Goal: Information Seeking & Learning: Learn about a topic

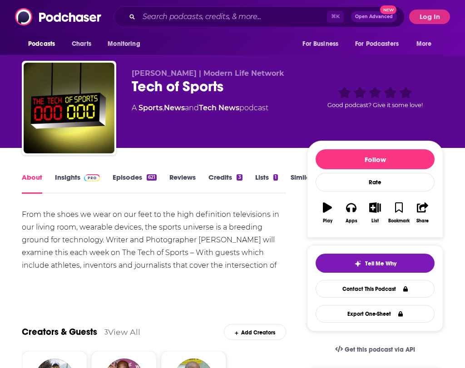
click at [55, 184] on link "Insights" at bounding box center [77, 183] width 45 height 21
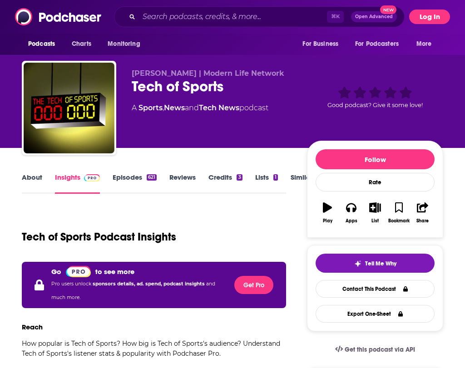
click at [423, 15] on button "Log In" at bounding box center [429, 17] width 41 height 15
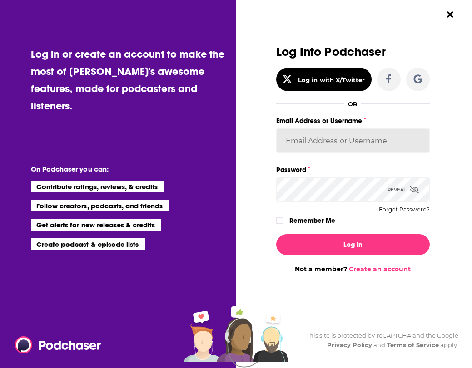
click at [341, 147] on input "Email Address or Username" at bounding box center [353, 141] width 154 height 25
type input "[EMAIL_ADDRESS][DOMAIN_NAME]"
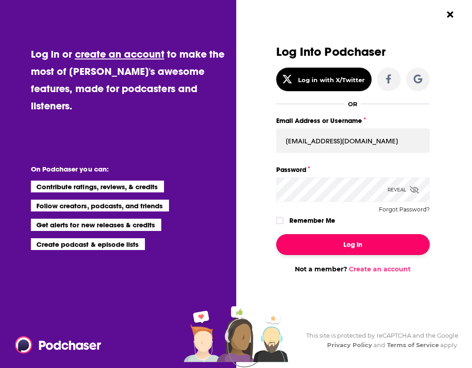
click at [344, 254] on button "Log In" at bounding box center [353, 244] width 154 height 21
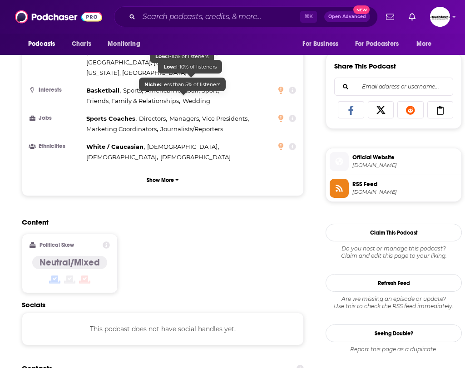
scroll to position [591, 0]
